Goal: Transaction & Acquisition: Register for event/course

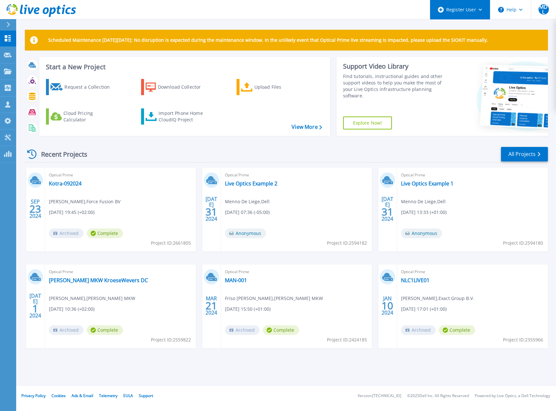
click at [475, 9] on div "Register User" at bounding box center [460, 9] width 60 height 19
click at [8, 101] on link "Customers Customers" at bounding box center [8, 104] width 16 height 17
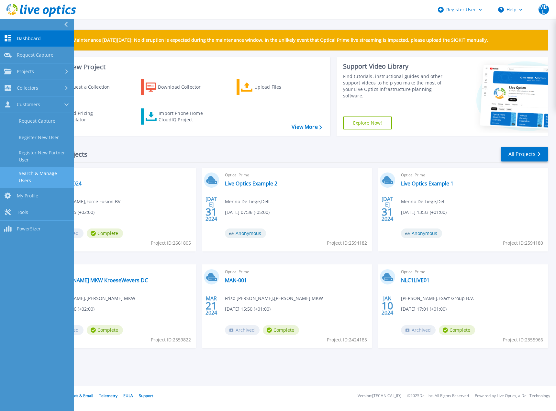
click at [40, 175] on link "Search & Manage Users" at bounding box center [37, 177] width 74 height 21
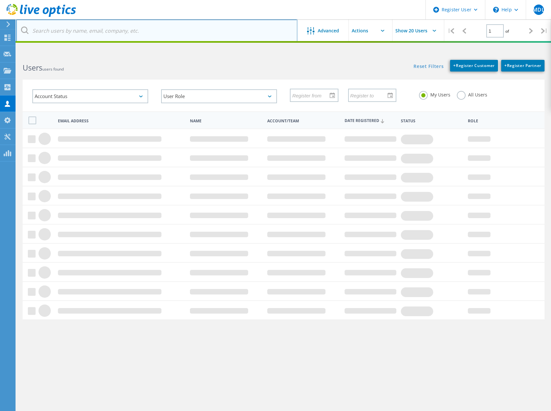
click at [63, 33] on input "text" at bounding box center [156, 30] width 281 height 23
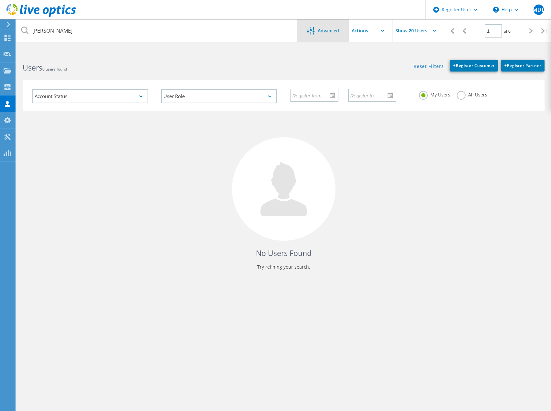
click at [321, 33] on span "Advanced" at bounding box center [328, 30] width 21 height 5
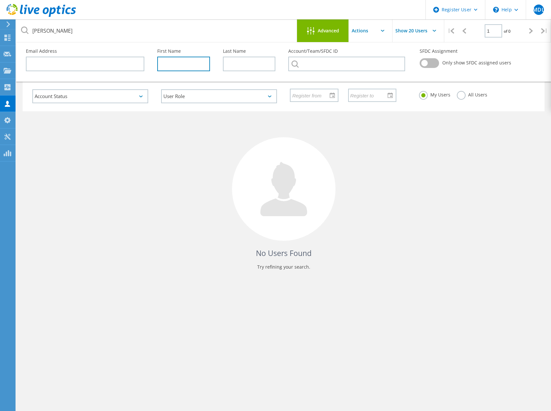
click at [165, 62] on input "text" at bounding box center [183, 64] width 53 height 15
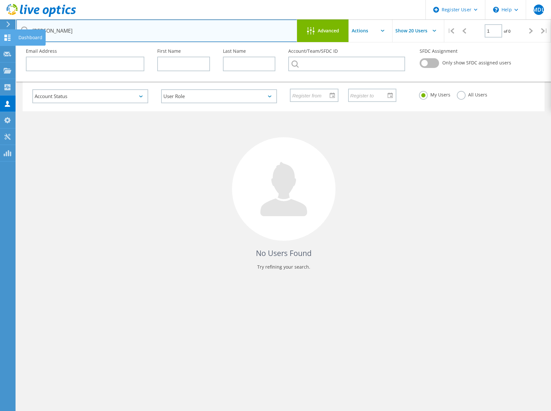
drag, startPoint x: 21, startPoint y: 32, endPoint x: 1, endPoint y: 34, distance: 20.2
click at [1, 53] on div "Register User \n Help Explore Helpful Articles Contact Support MDL Dell User Me…" at bounding box center [275, 244] width 551 height 382
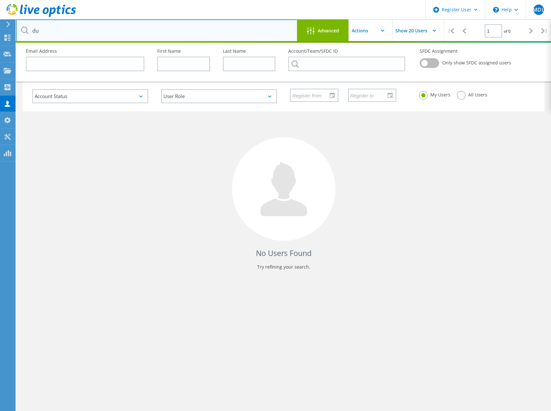
type input "d"
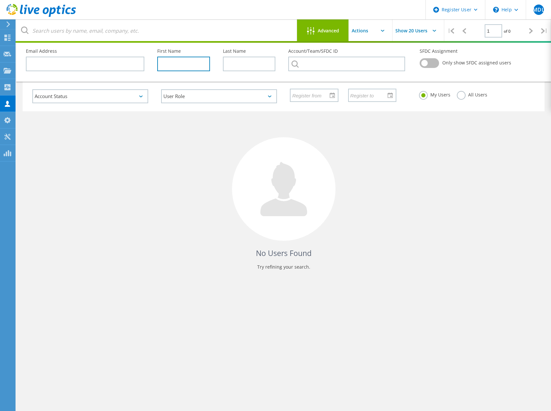
click at [180, 65] on input "text" at bounding box center [183, 64] width 53 height 15
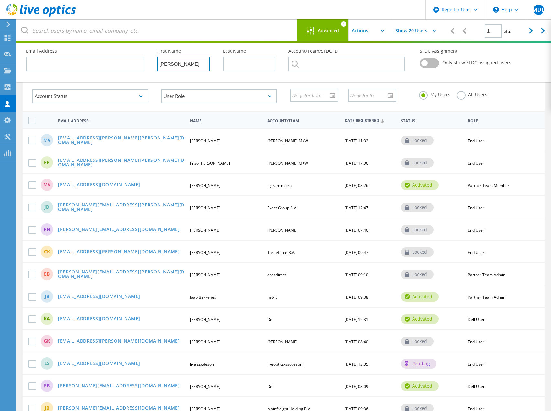
type input "duncan"
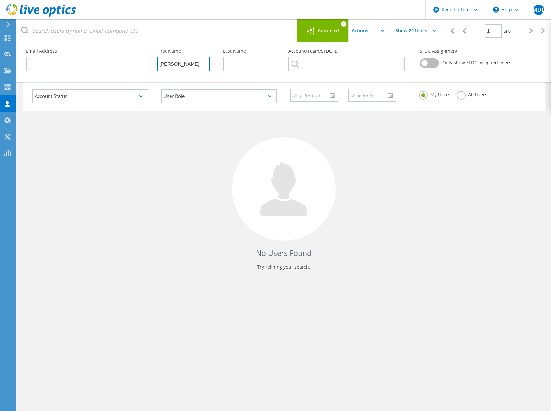
drag, startPoint x: 190, startPoint y: 63, endPoint x: 157, endPoint y: 64, distance: 32.7
click at [157, 64] on input "duncan" at bounding box center [183, 64] width 53 height 15
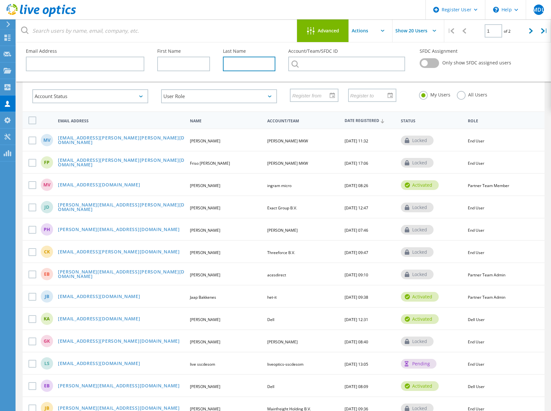
click at [241, 67] on input "text" at bounding box center [249, 64] width 53 height 15
type input "van wijk"
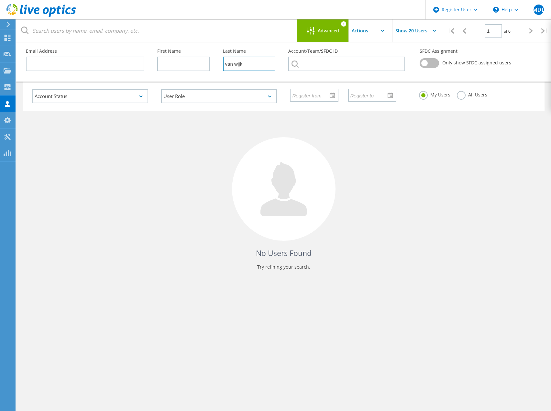
drag, startPoint x: 252, startPoint y: 65, endPoint x: 220, endPoint y: 64, distance: 32.1
click at [220, 64] on div "Last Name van wijk" at bounding box center [250, 59] width 66 height 35
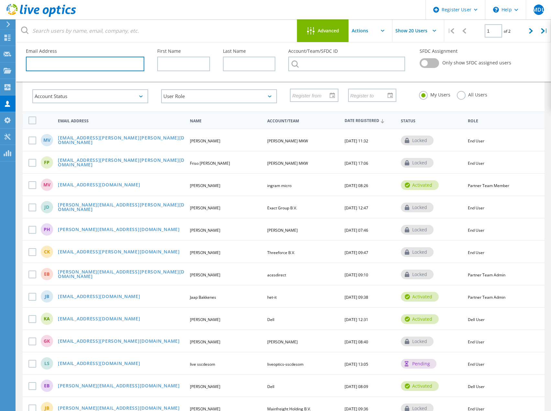
click at [41, 66] on input "text" at bounding box center [85, 64] width 118 height 15
paste input "[PERSON_NAME][EMAIL_ADDRESS][PERSON_NAME][DOMAIN_NAME]"
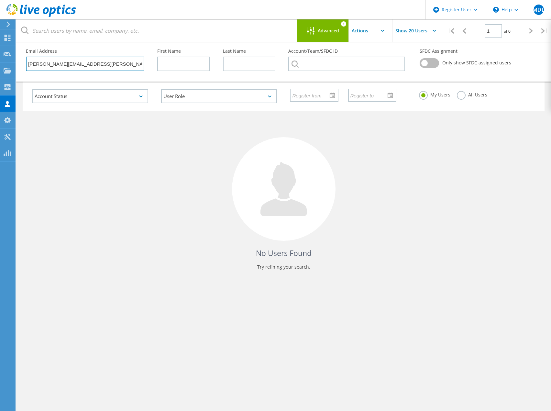
click at [123, 66] on input "[PERSON_NAME][EMAIL_ADDRESS][PERSON_NAME][DOMAIN_NAME]" at bounding box center [85, 64] width 118 height 15
drag, startPoint x: 127, startPoint y: 66, endPoint x: 6, endPoint y: 65, distance: 121.1
click at [6, 65] on div "Register User \n Help Explore Helpful Articles Contact Support MDL Dell User Me…" at bounding box center [275, 244] width 551 height 382
paste input "telindus"
type input "duncan.vanwijk@telindus.nl"
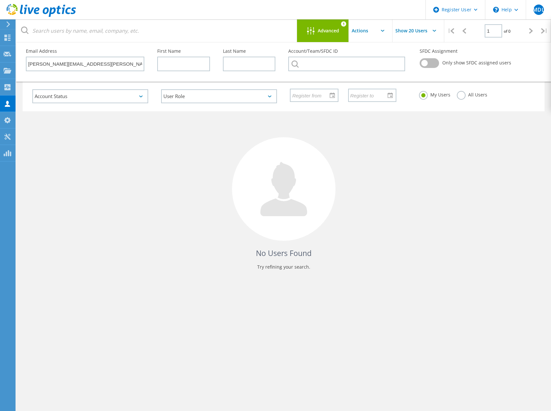
click at [318, 30] on span "Advanced" at bounding box center [328, 30] width 21 height 5
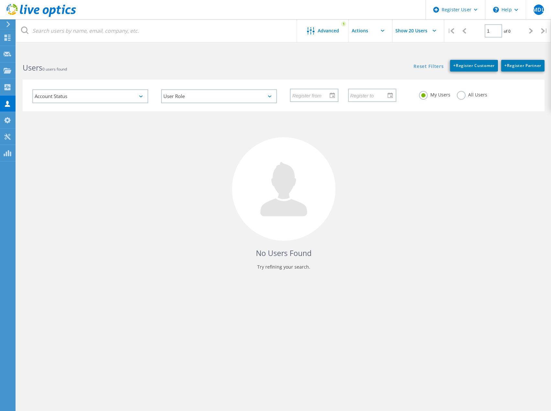
click at [461, 95] on label "All Users" at bounding box center [472, 94] width 30 height 6
click at [0, 0] on input "All Users" at bounding box center [0, 0] width 0 height 0
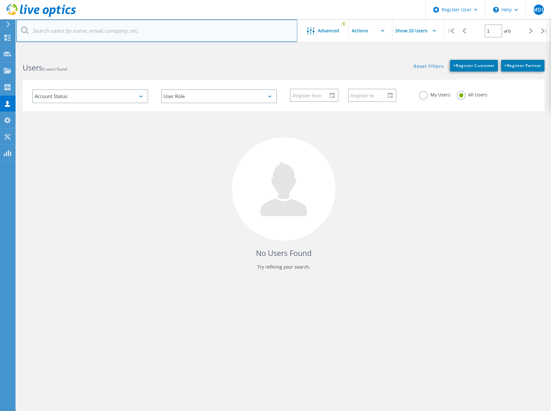
click at [79, 34] on input "text" at bounding box center [156, 30] width 281 height 23
paste input "duncan.vanwijk@telindus.nl"
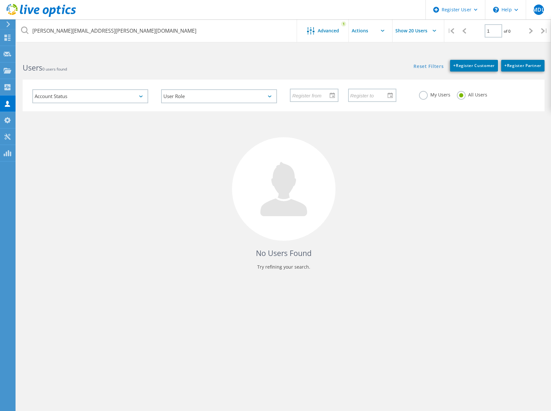
click at [106, 154] on div "No Users Found Try refining your search." at bounding box center [284, 196] width 522 height 171
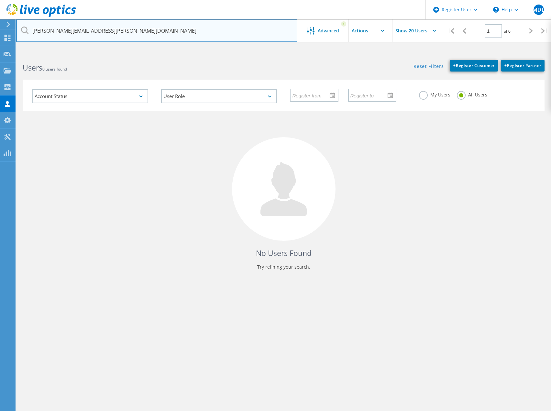
click at [116, 35] on input "duncan.vanwijk@telindus.nl" at bounding box center [156, 30] width 281 height 23
click at [180, 35] on input "duncan.vanwijk@telindus.nl" at bounding box center [156, 30] width 281 height 23
drag, startPoint x: 118, startPoint y: 32, endPoint x: 34, endPoint y: 28, distance: 83.9
click at [34, 28] on input "duncan.vanwijk@telindus.nl" at bounding box center [156, 30] width 281 height 23
click at [107, 34] on input "william.dorrepaal@sltn.com" at bounding box center [156, 30] width 281 height 23
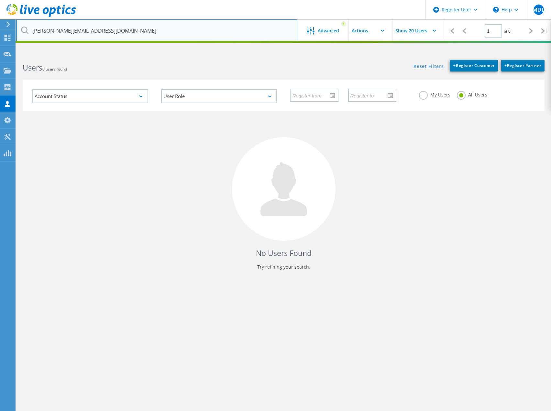
type input "william.dorrepaal@sltn.nl"
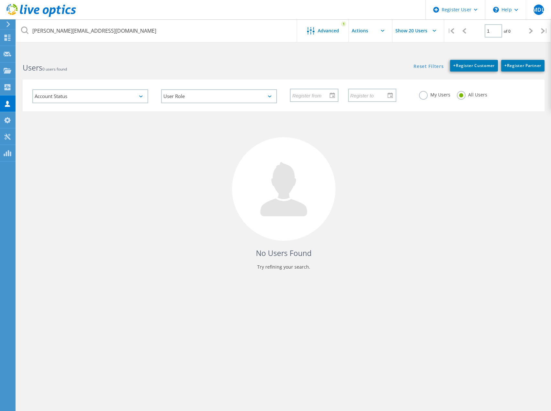
click at [23, 29] on icon at bounding box center [24, 30] width 7 height 7
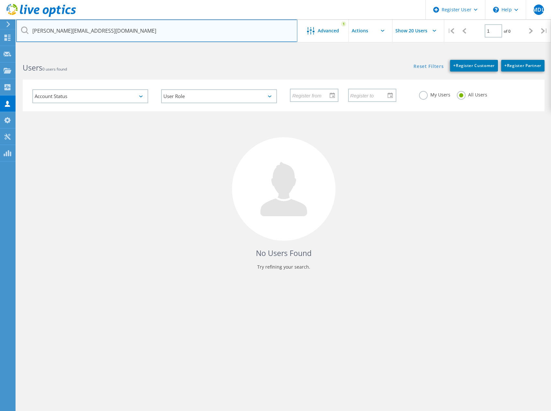
click at [104, 30] on input "william.dorrepaal@sltn.nl" at bounding box center [156, 30] width 281 height 23
click at [114, 32] on input "william.dorrepaal@sltn.nl" at bounding box center [156, 30] width 281 height 23
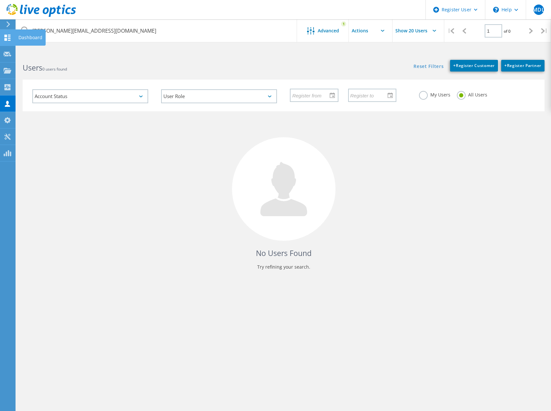
click at [9, 36] on icon at bounding box center [8, 38] width 8 height 6
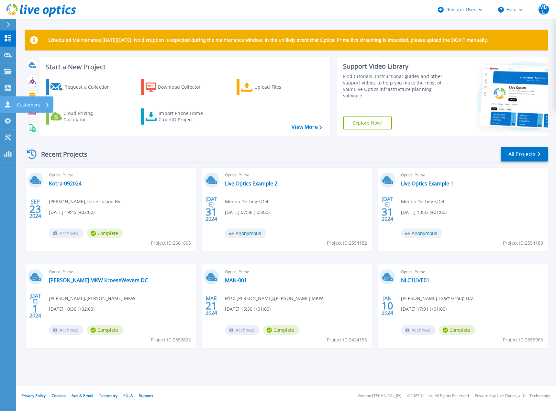
click at [7, 106] on icon at bounding box center [7, 104] width 5 height 6
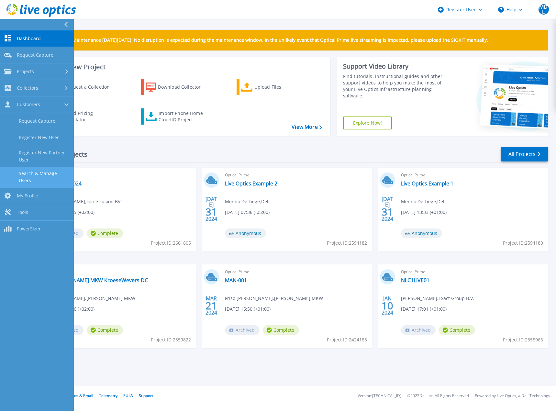
click at [51, 174] on link "Search & Manage Users" at bounding box center [37, 177] width 74 height 21
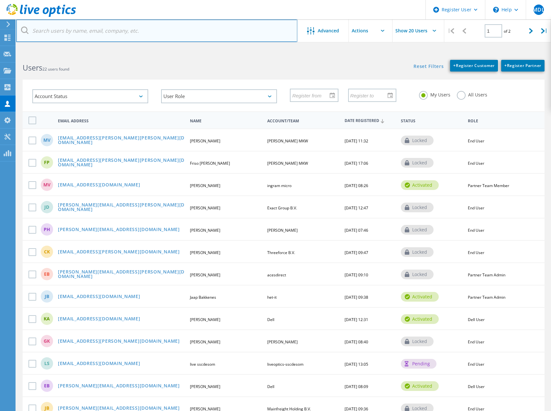
click at [96, 30] on input "text" at bounding box center [156, 30] width 281 height 23
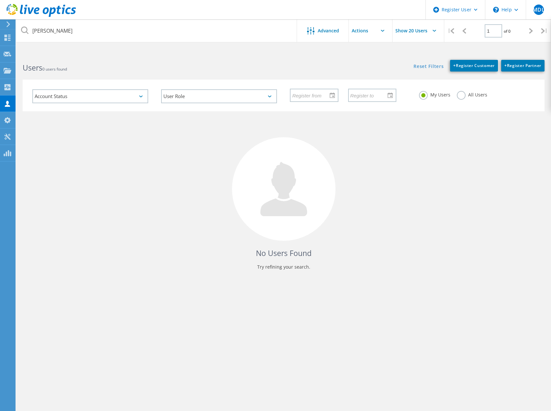
click at [458, 95] on label "All Users" at bounding box center [472, 94] width 30 height 6
click at [0, 0] on input "All Users" at bounding box center [0, 0] width 0 height 0
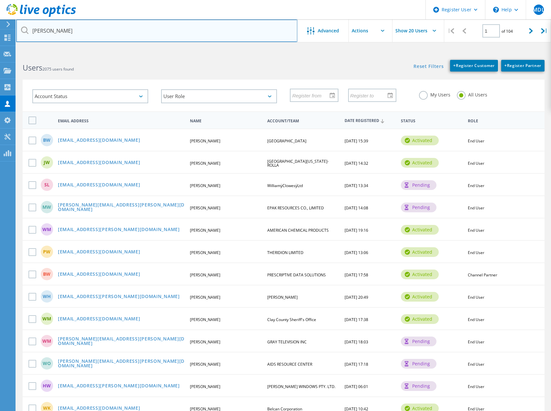
click at [137, 26] on input "william" at bounding box center [156, 30] width 281 height 23
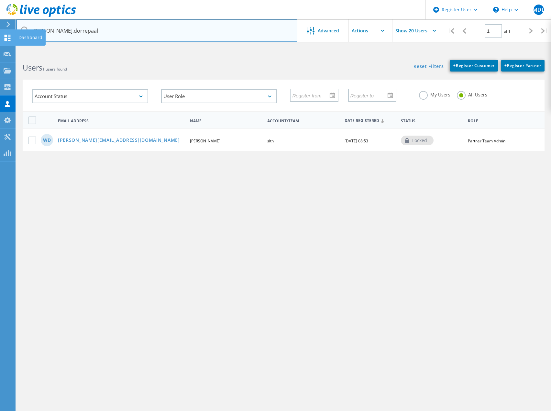
drag, startPoint x: 87, startPoint y: 29, endPoint x: 10, endPoint y: 32, distance: 77.1
click at [10, 53] on div "Register User \n Help Explore Helpful Articles Contact Support MDL Dell User Me…" at bounding box center [275, 244] width 551 height 382
paste input "duncan.vanwijk@telindus.n"
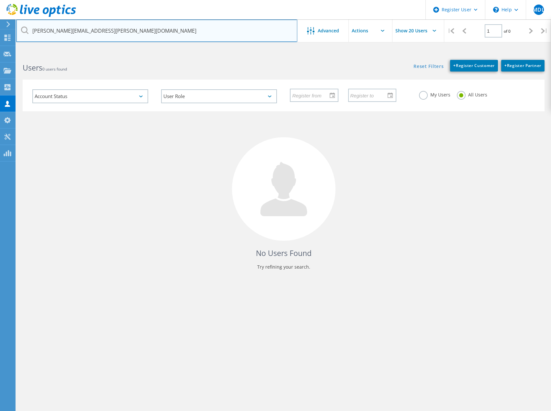
drag, startPoint x: 55, startPoint y: 30, endPoint x: -18, endPoint y: 29, distance: 73.5
click at [0, 29] on html "Register User \n Help Explore Helpful Articles Contact Support MDL Dell User Me…" at bounding box center [275, 217] width 551 height 435
click at [117, 26] on input "duncan.vanwijk@telindus.nl" at bounding box center [156, 30] width 281 height 23
drag, startPoint x: 122, startPoint y: 28, endPoint x: 40, endPoint y: 25, distance: 82.3
click at [40, 25] on input "duncan.vanwijk@telindus.nl" at bounding box center [156, 30] width 281 height 23
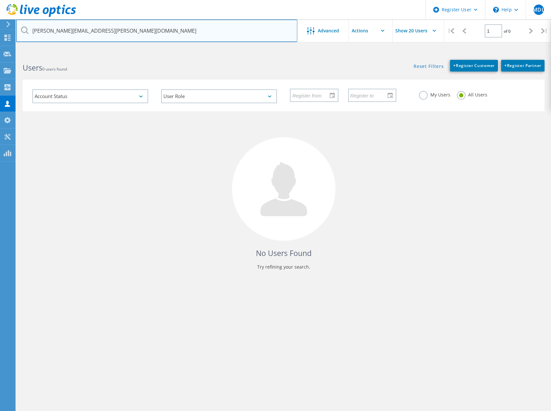
paste input "proximusnxt"
drag, startPoint x: 75, startPoint y: 31, endPoint x: 28, endPoint y: 31, distance: 47.6
click at [28, 31] on div "[PERSON_NAME][EMAIL_ADDRESS][PERSON_NAME][DOMAIN_NAME]" at bounding box center [156, 30] width 281 height 23
drag, startPoint x: 80, startPoint y: 30, endPoint x: 54, endPoint y: 33, distance: 26.7
click at [54, 33] on input "proximusnxt.nl" at bounding box center [156, 30] width 281 height 23
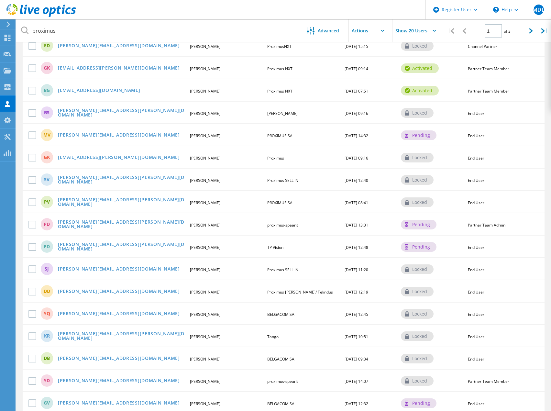
scroll to position [28, 0]
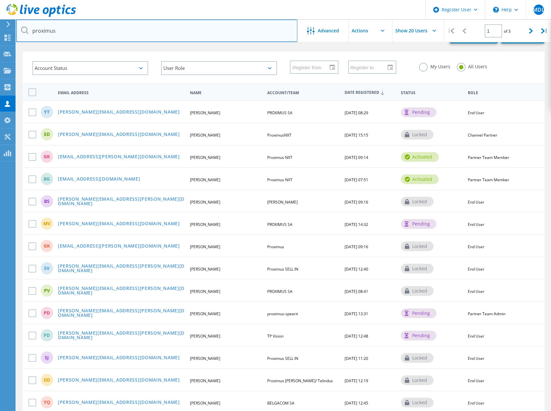
drag, startPoint x: 76, startPoint y: 29, endPoint x: -6, endPoint y: 34, distance: 82.4
click at [0, 34] on html "Register User \n Help Explore Helpful Articles Contact Support MDL Dell User Me…" at bounding box center [275, 272] width 551 height 601
paste input "[PERSON_NAME][EMAIL_ADDRESS][PERSON_NAME][DOMAIN_NAME]"
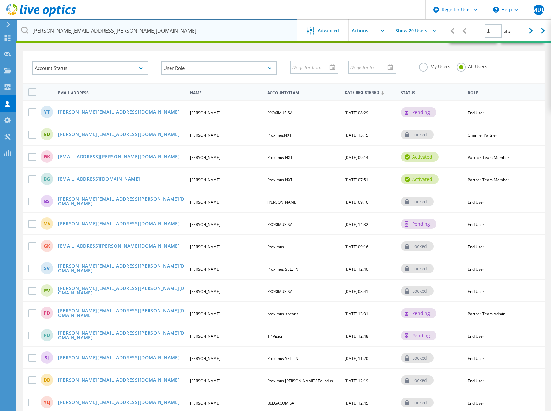
scroll to position [24, 0]
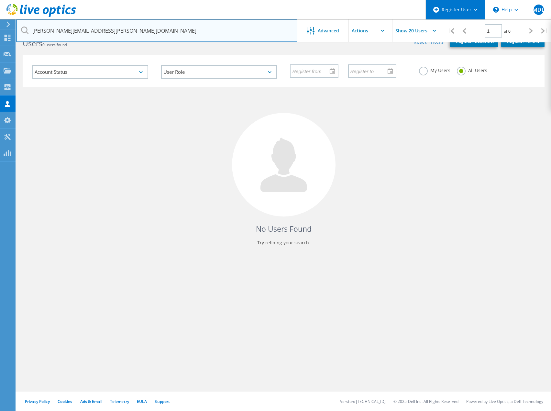
type input "[PERSON_NAME][EMAIL_ADDRESS][PERSON_NAME][DOMAIN_NAME]"
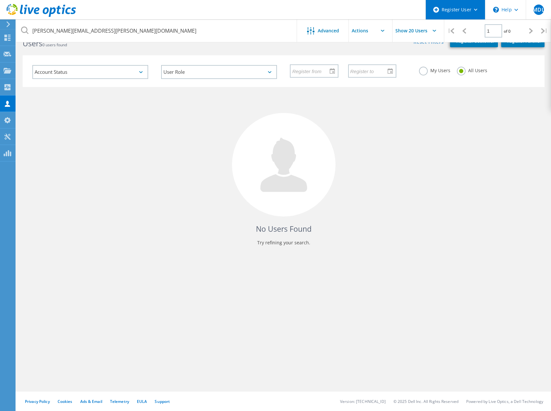
click at [473, 11] on div "Register User" at bounding box center [455, 9] width 59 height 19
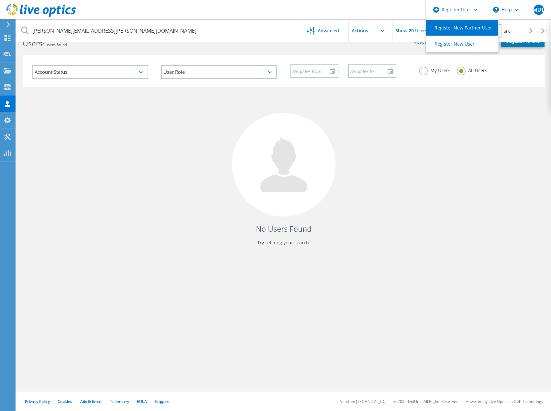
click at [462, 27] on link "Register New Partner User" at bounding box center [462, 28] width 72 height 16
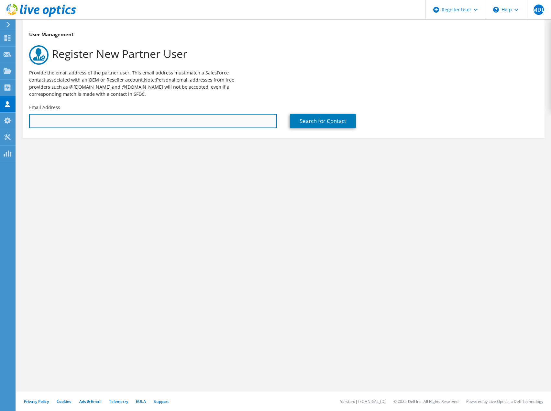
click at [89, 123] on input "text" at bounding box center [153, 121] width 248 height 14
paste input "[PERSON_NAME][EMAIL_ADDRESS][PERSON_NAME][DOMAIN_NAME]"
type input "[PERSON_NAME][EMAIL_ADDRESS][PERSON_NAME][DOMAIN_NAME]"
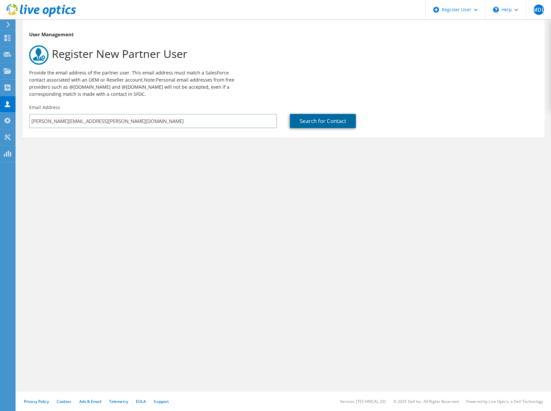
click at [312, 120] on link "Search for Contact" at bounding box center [323, 121] width 66 height 14
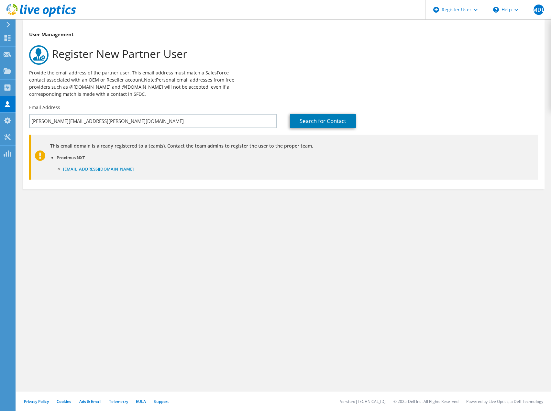
click at [99, 168] on link "[EMAIL_ADDRESS][DOMAIN_NAME]" at bounding box center [98, 169] width 71 height 6
click at [511, 10] on div "\n Help" at bounding box center [505, 9] width 41 height 19
click at [514, 45] on link "Contact Support" at bounding box center [522, 44] width 72 height 16
